Goal: Information Seeking & Learning: Learn about a topic

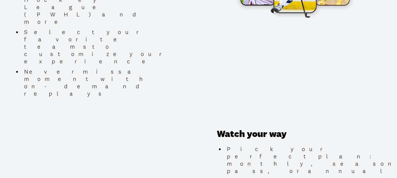
scroll to position [500, 0]
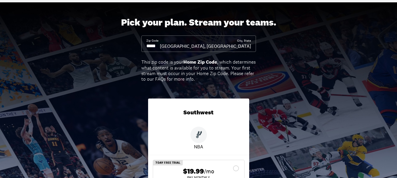
scroll to position [0, 0]
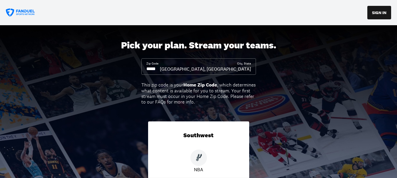
click at [28, 14] on icon at bounding box center [20, 13] width 29 height 9
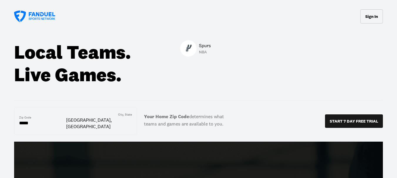
click at [206, 45] on p "Spurs" at bounding box center [205, 45] width 12 height 7
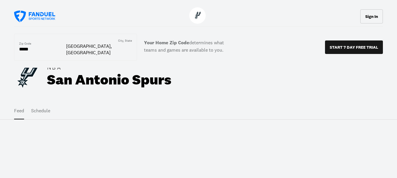
scroll to position [118, 0]
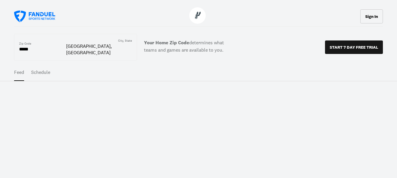
click at [38, 68] on button "Schedule" at bounding box center [40, 72] width 19 height 16
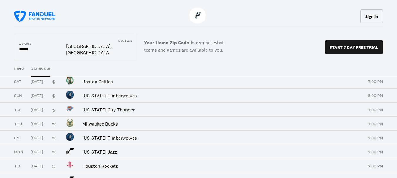
scroll to position [718, 0]
